Goal: Transaction & Acquisition: Purchase product/service

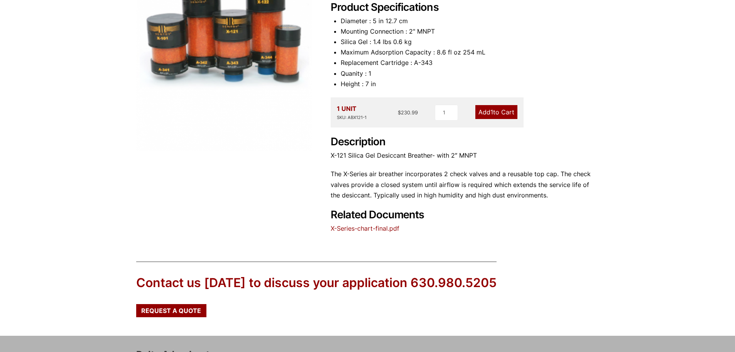
scroll to position [91, 0]
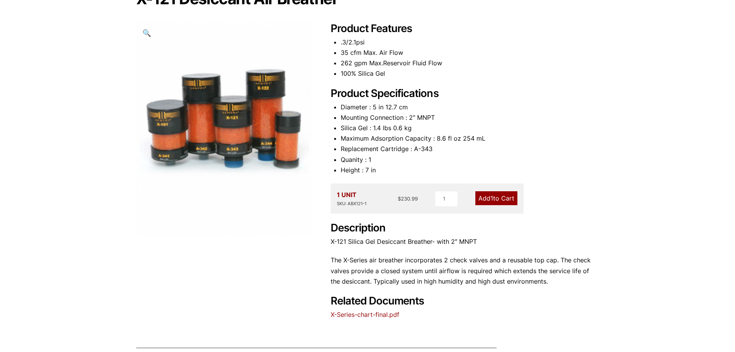
click at [499, 197] on link "Add 1 to Cart" at bounding box center [497, 198] width 42 height 14
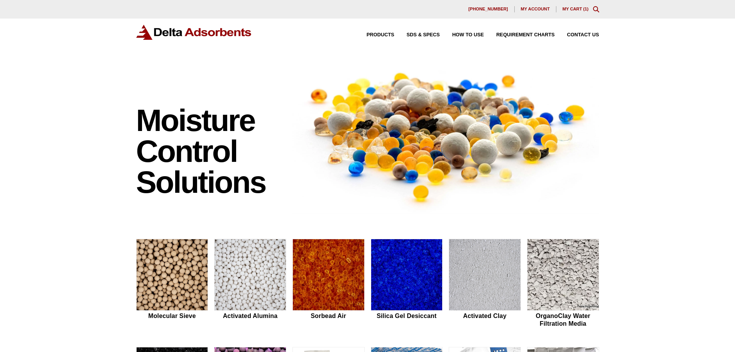
click at [596, 10] on icon "Toggle Modal Content" at bounding box center [596, 9] width 6 height 6
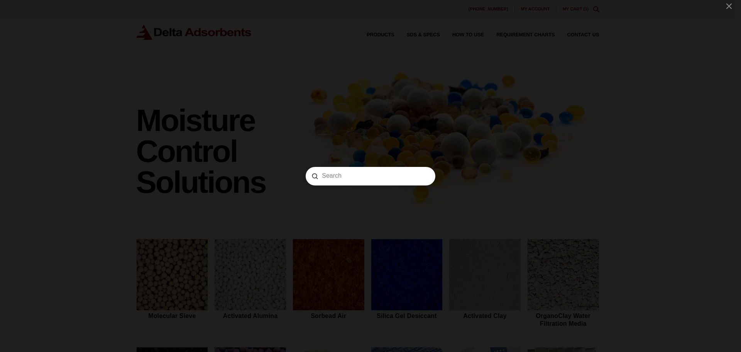
paste input "878Y20"
type input "878Y20"
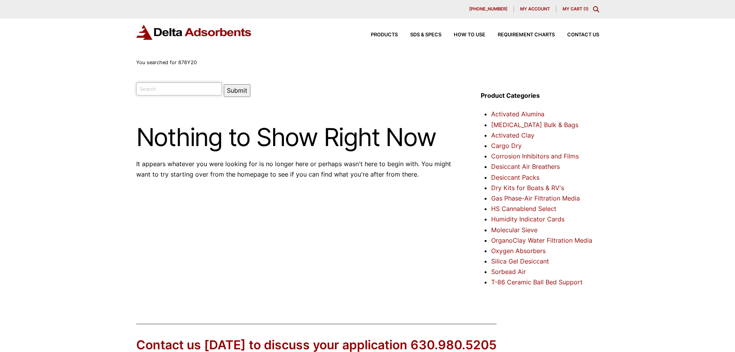
paste input "095D154"
type input "095D154"
click at [233, 74] on div "Our website has detected that you are using an outdated browser that will preve…" at bounding box center [367, 241] width 735 height 482
click at [224, 88] on button "Submit" at bounding box center [237, 90] width 27 height 13
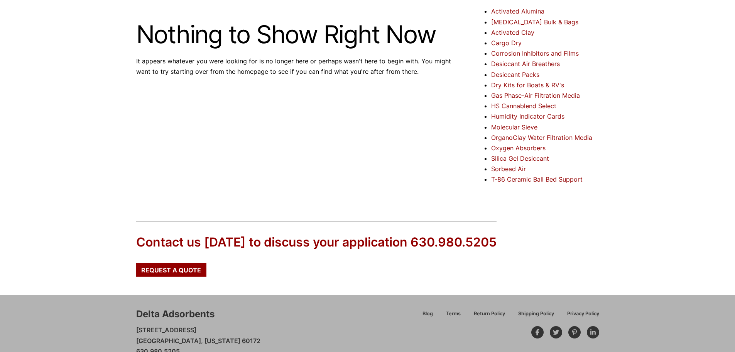
scroll to position [130, 0]
